Goal: Task Accomplishment & Management: Complete application form

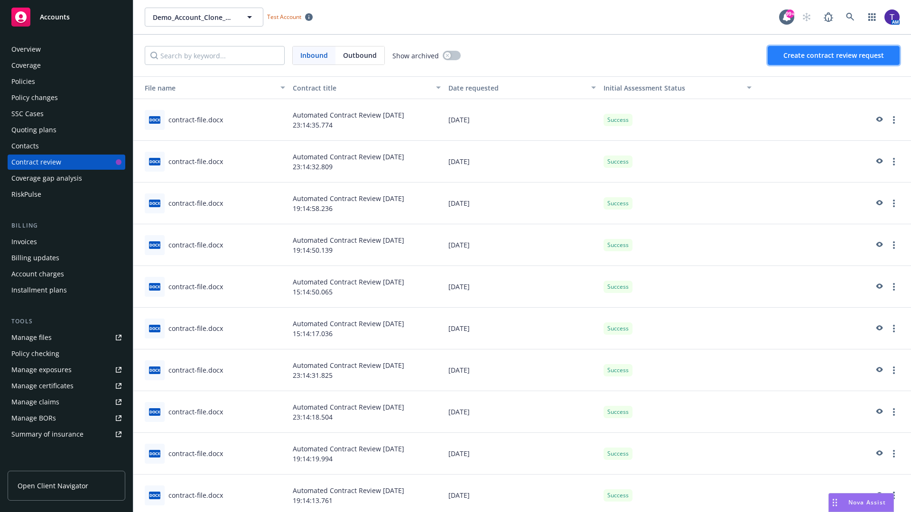
click at [834, 55] on span "Create contract review request" at bounding box center [833, 55] width 101 height 9
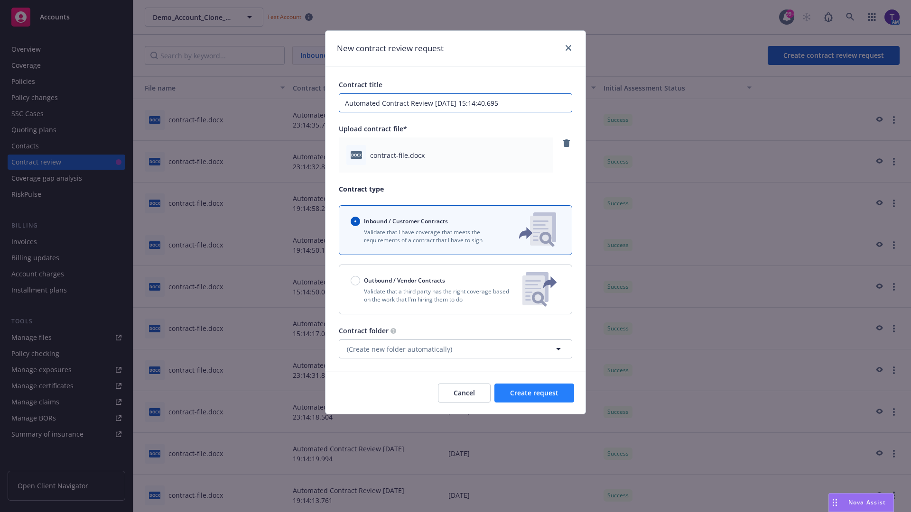
type input "Automated Contract Review [DATE] 15:14:40.695"
click at [534, 393] on span "Create request" at bounding box center [534, 392] width 48 height 9
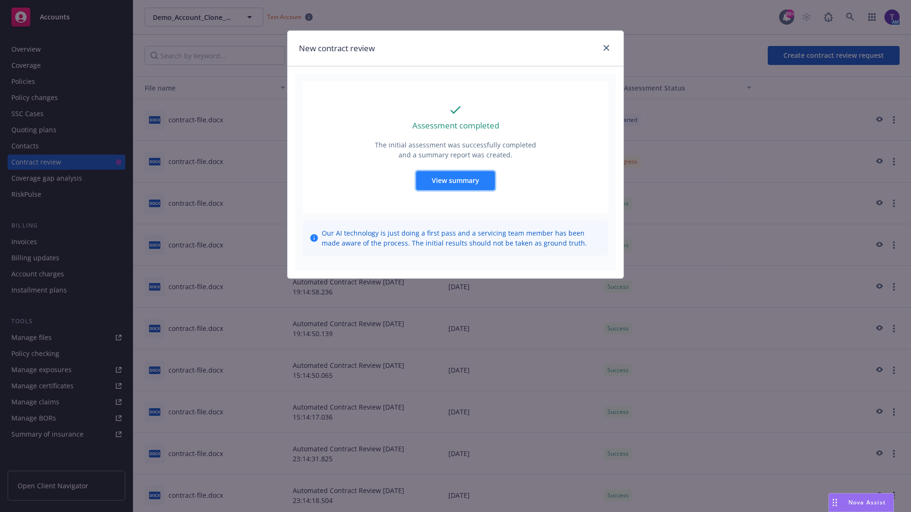
click at [455, 180] on span "View summary" at bounding box center [455, 180] width 47 height 9
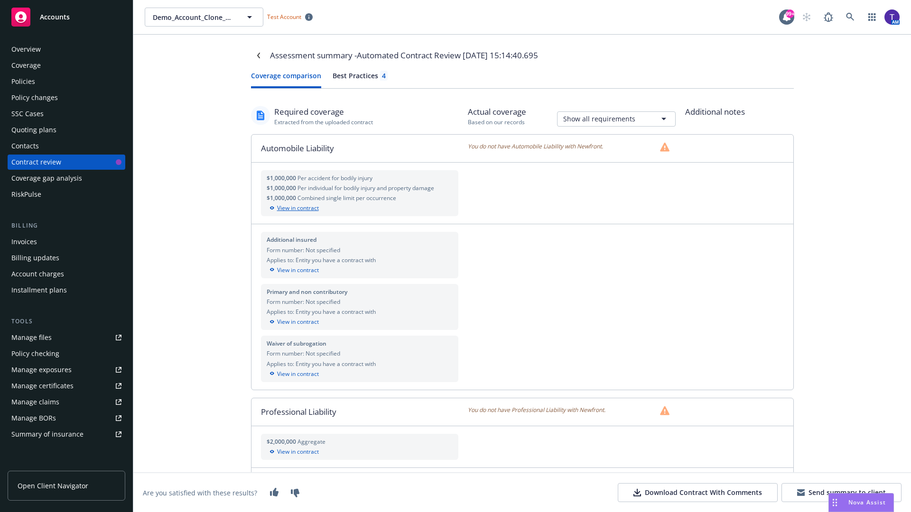
click at [359, 208] on div "View in contract" at bounding box center [360, 208] width 186 height 9
